Goal: Transaction & Acquisition: Purchase product/service

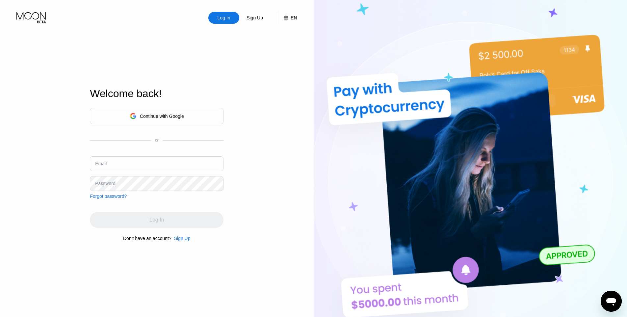
click at [179, 116] on div "Continue with Google" at bounding box center [162, 115] width 44 height 5
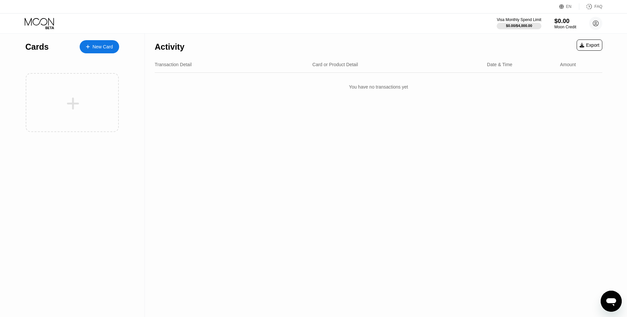
click at [557, 25] on div "Moon Credit" at bounding box center [565, 27] width 22 height 5
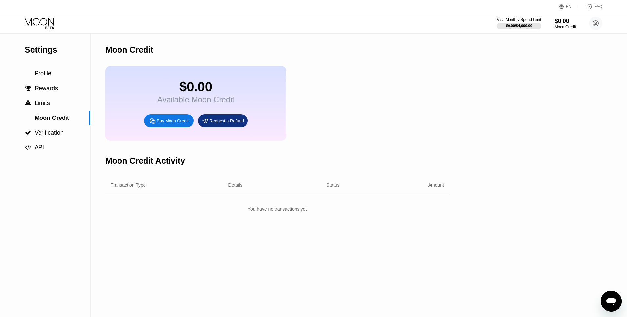
click at [184, 124] on div "Buy Moon Credit" at bounding box center [173, 121] width 32 height 6
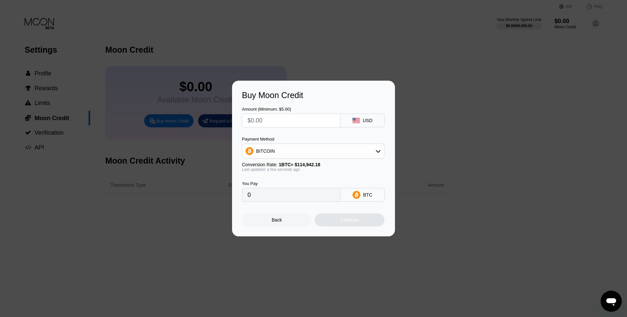
click at [267, 122] on input "text" at bounding box center [290, 120] width 87 height 13
type input "$5"
type input "0.00004351"
type input "$5"
click at [302, 151] on div "BITCOIN" at bounding box center [313, 150] width 142 height 13
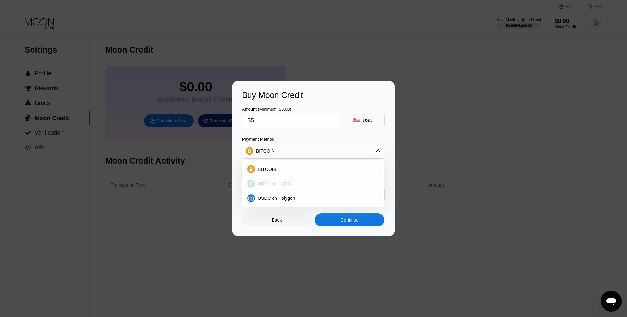
click at [288, 182] on span "USDT on TRON" at bounding box center [274, 183] width 33 height 5
type input "5.05"
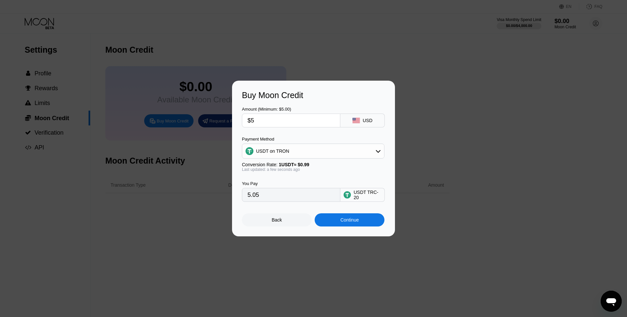
click at [305, 176] on div "You Pay 5.05 USDT TRC-20" at bounding box center [313, 187] width 143 height 30
click at [352, 221] on div "Continue" at bounding box center [349, 219] width 18 height 5
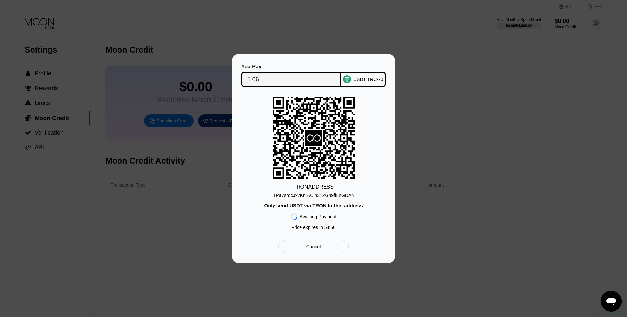
click at [318, 193] on div "TPa7srdcJx7KnBv...n31ZGh9ffLnGDAn" at bounding box center [313, 194] width 81 height 5
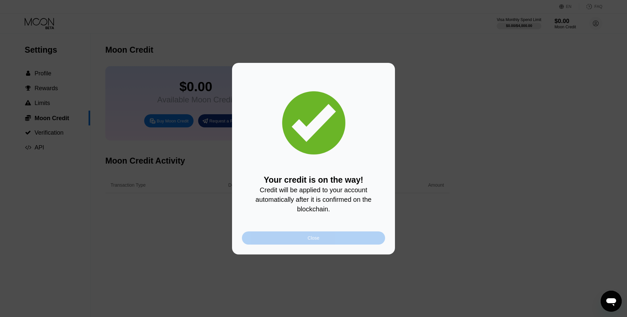
click at [322, 234] on div "Close" at bounding box center [313, 237] width 143 height 13
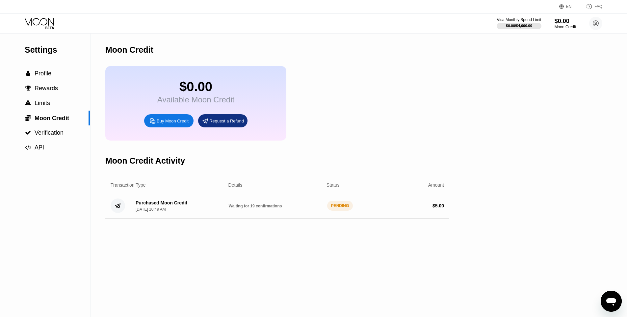
click at [317, 124] on div "$0.00 Available Moon Credit Buy Moon Credit Request a Refund" at bounding box center [277, 103] width 344 height 74
click at [592, 20] on circle at bounding box center [595, 23] width 13 height 13
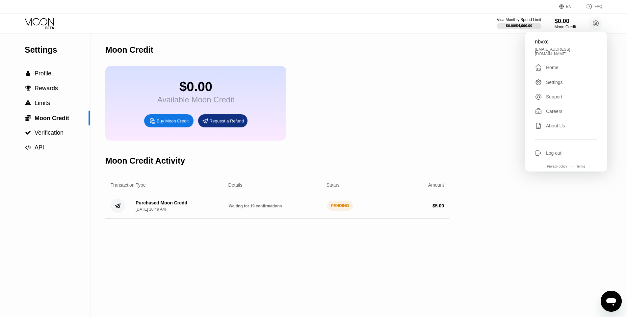
click at [553, 52] on div "nbvxc1135@gmail.com" at bounding box center [566, 51] width 62 height 9
click at [553, 51] on div "nbvxc1135@gmail.com" at bounding box center [566, 51] width 62 height 9
copy div "nbvxc1135@gmail.com "
click at [319, 123] on div "$0.00 Available Moon Credit Buy Moon Credit Request a Refund" at bounding box center [277, 103] width 344 height 74
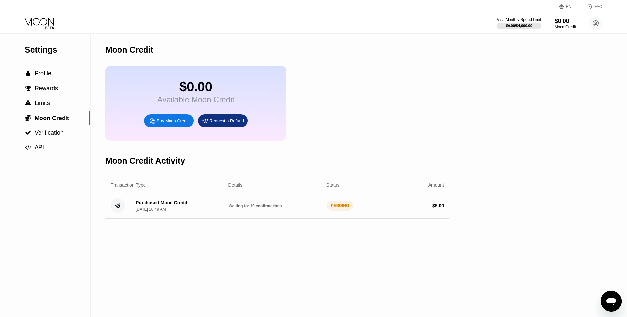
click at [28, 18] on icon at bounding box center [40, 24] width 31 height 12
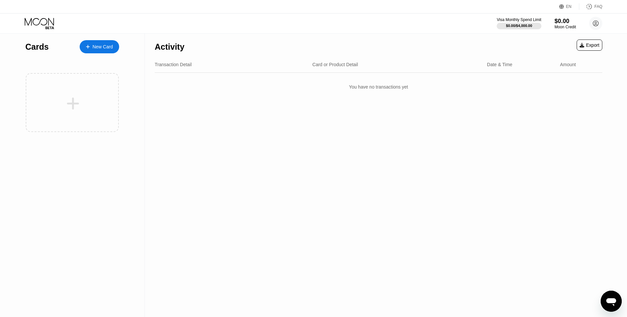
click at [41, 21] on icon at bounding box center [40, 24] width 31 height 12
click at [555, 22] on div "$0.00" at bounding box center [565, 20] width 22 height 7
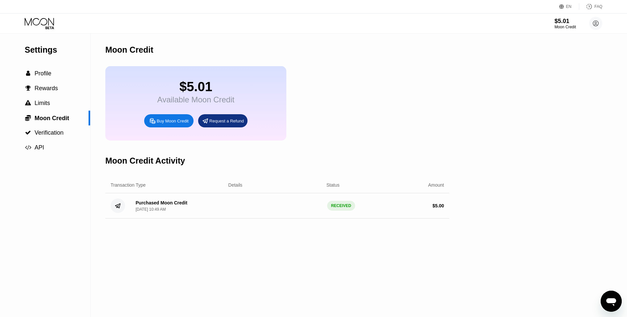
click at [312, 129] on div "$5.01 Available Moon Credit Buy Moon Credit Request a Refund" at bounding box center [277, 103] width 344 height 74
click at [46, 28] on icon at bounding box center [49, 27] width 9 height 3
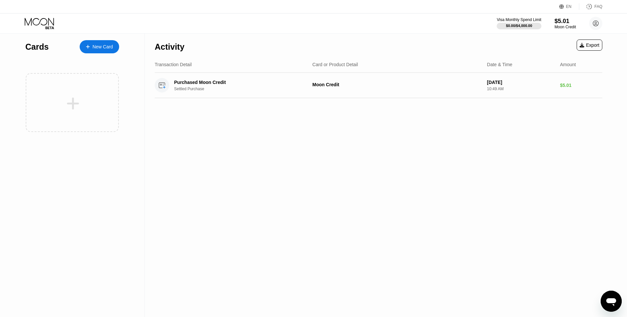
click at [91, 88] on div at bounding box center [72, 102] width 93 height 59
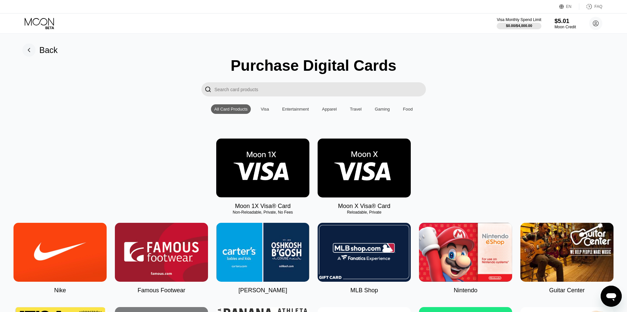
click at [358, 166] on img at bounding box center [363, 167] width 93 height 59
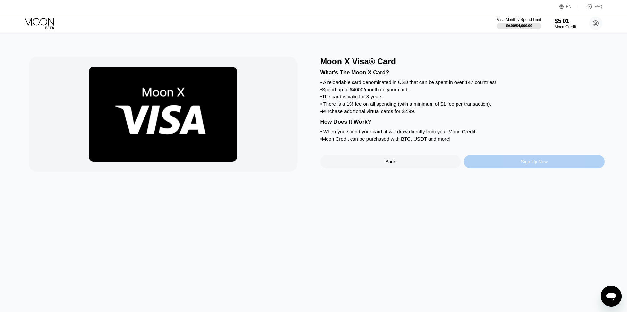
click at [514, 168] on div "Sign Up Now" at bounding box center [533, 161] width 141 height 13
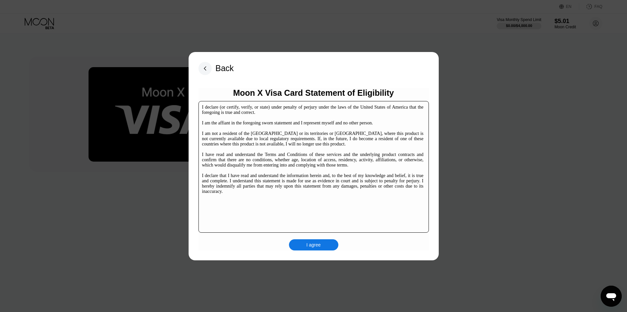
click at [324, 249] on div "I agree" at bounding box center [313, 244] width 49 height 11
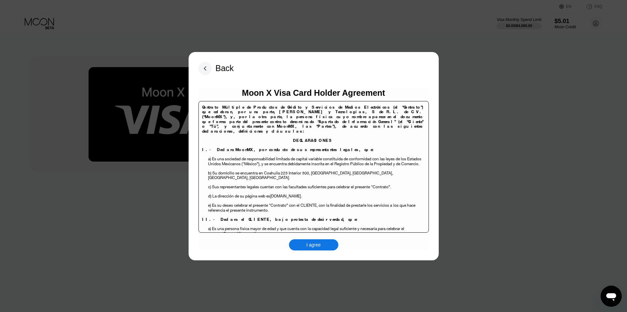
click at [311, 238] on div "Moon X Visa Card Holder Agreement Contrato Múltiple de Productos de Crédito y S…" at bounding box center [313, 169] width 230 height 162
click at [312, 243] on div "I agree" at bounding box center [313, 245] width 14 height 6
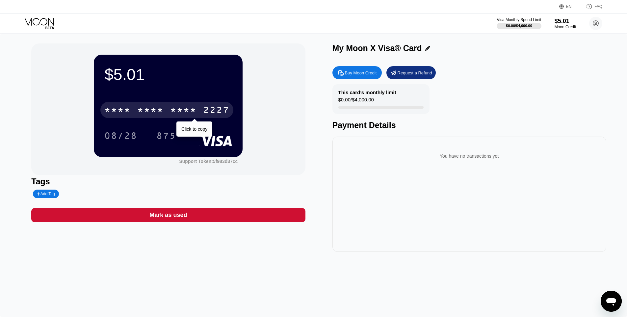
click at [169, 105] on div "* * * * * * * * * * * * 2227" at bounding box center [166, 110] width 133 height 16
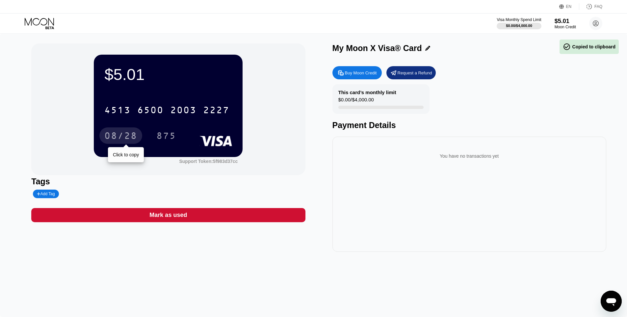
click at [124, 137] on div "08/28" at bounding box center [120, 136] width 33 height 11
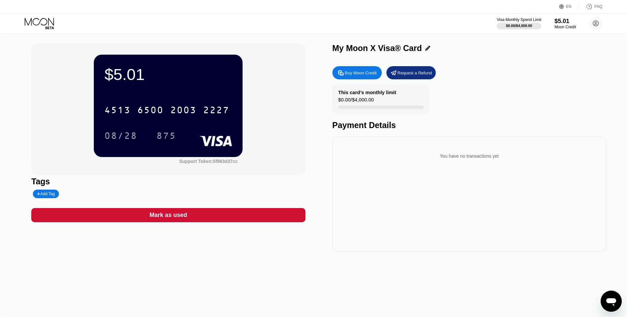
click at [174, 138] on div "875" at bounding box center [166, 136] width 20 height 11
